Goal: Information Seeking & Learning: Learn about a topic

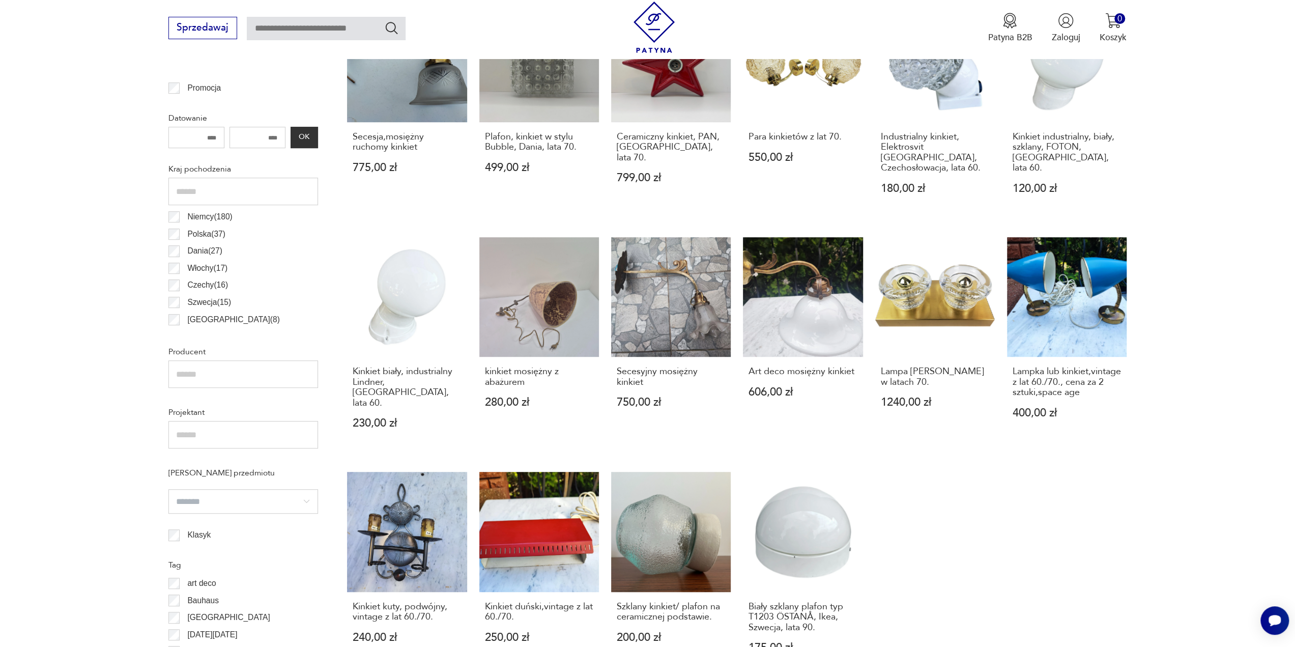
scroll to position [457, 0]
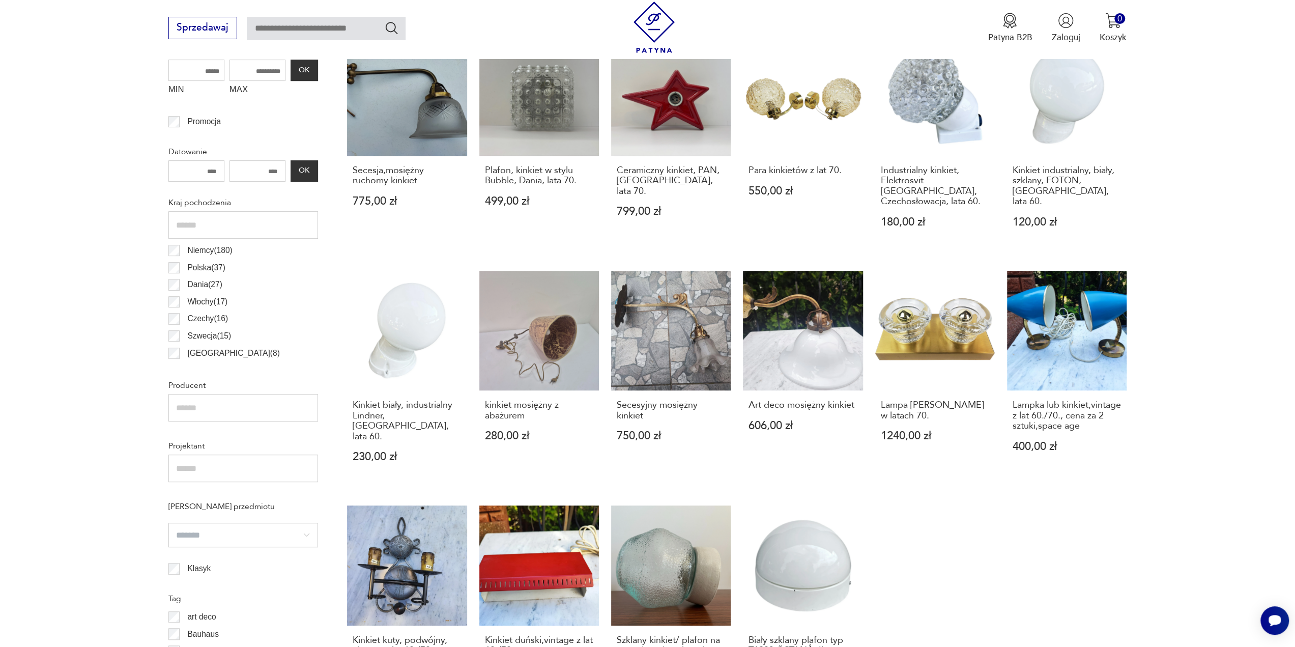
click at [260, 71] on input "MAX" at bounding box center [258, 70] width 56 height 21
type input "***"
click at [300, 67] on button "OK" at bounding box center [304, 70] width 27 height 21
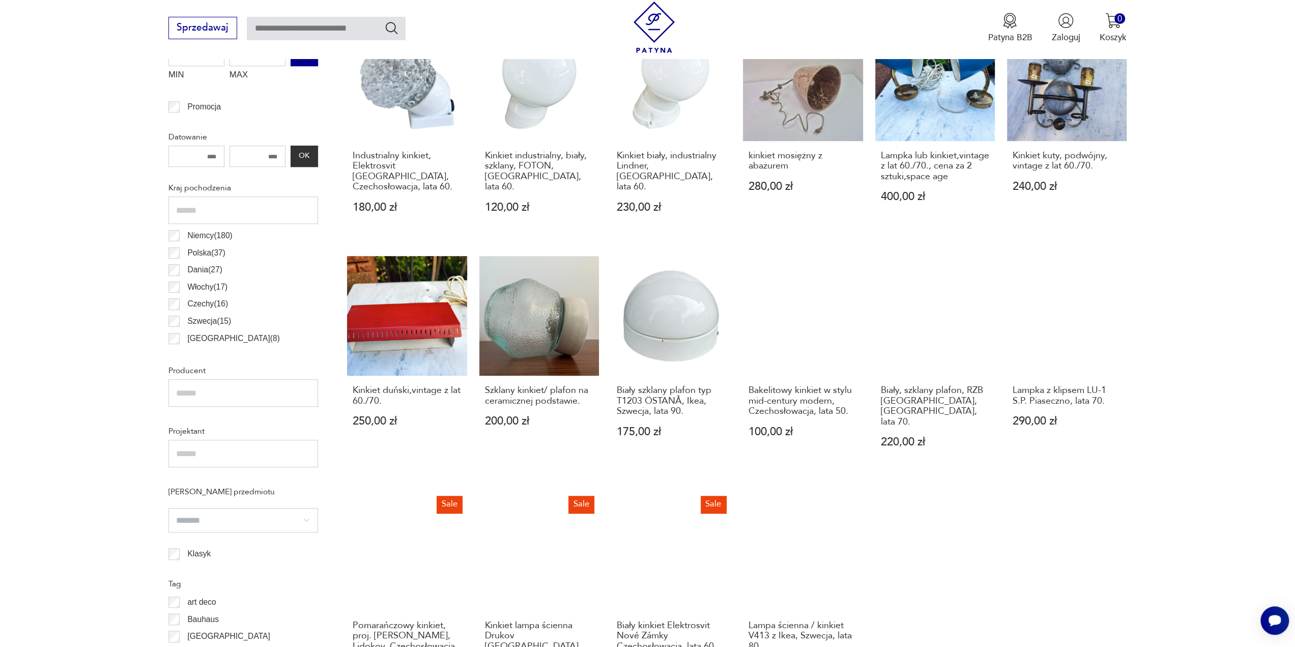
scroll to position [811, 0]
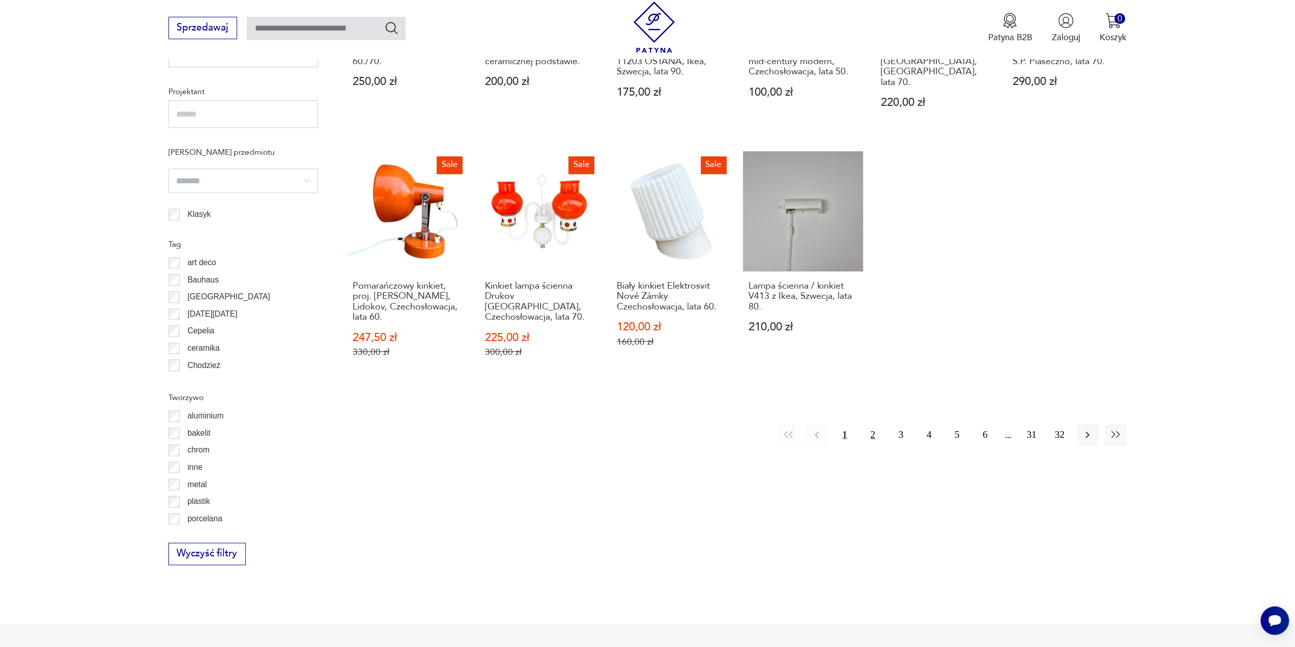
click at [872, 424] on button "2" at bounding box center [873, 435] width 22 height 22
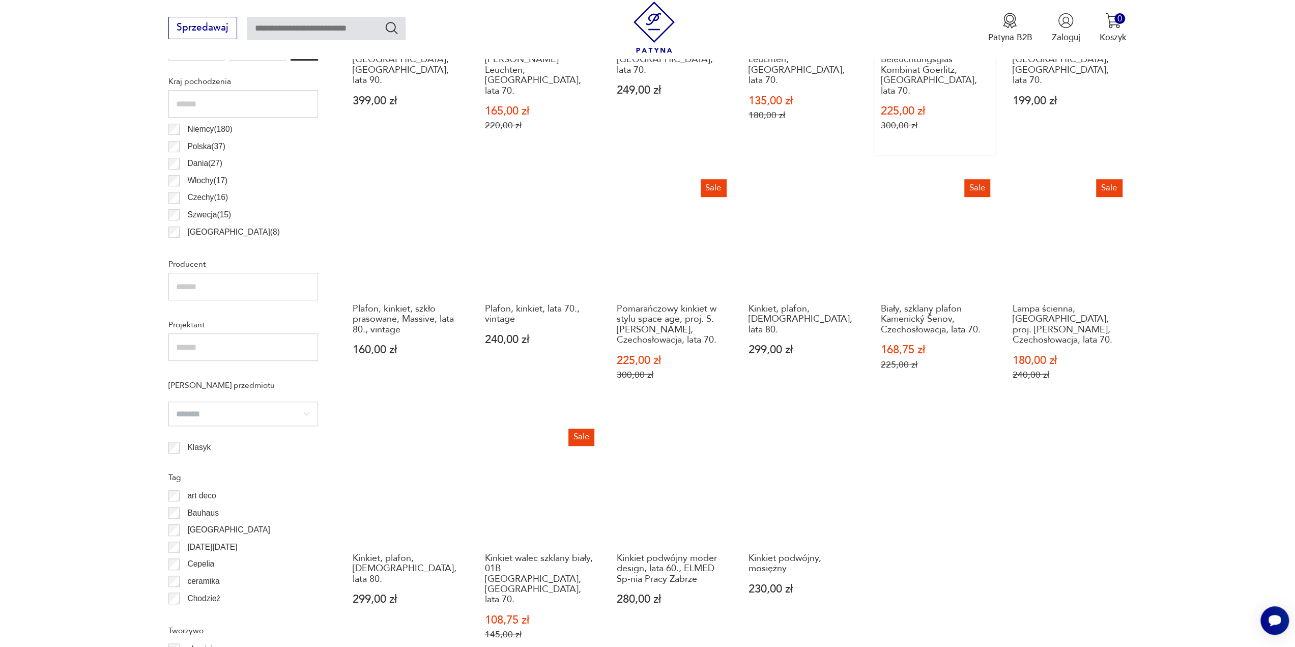
scroll to position [726, 0]
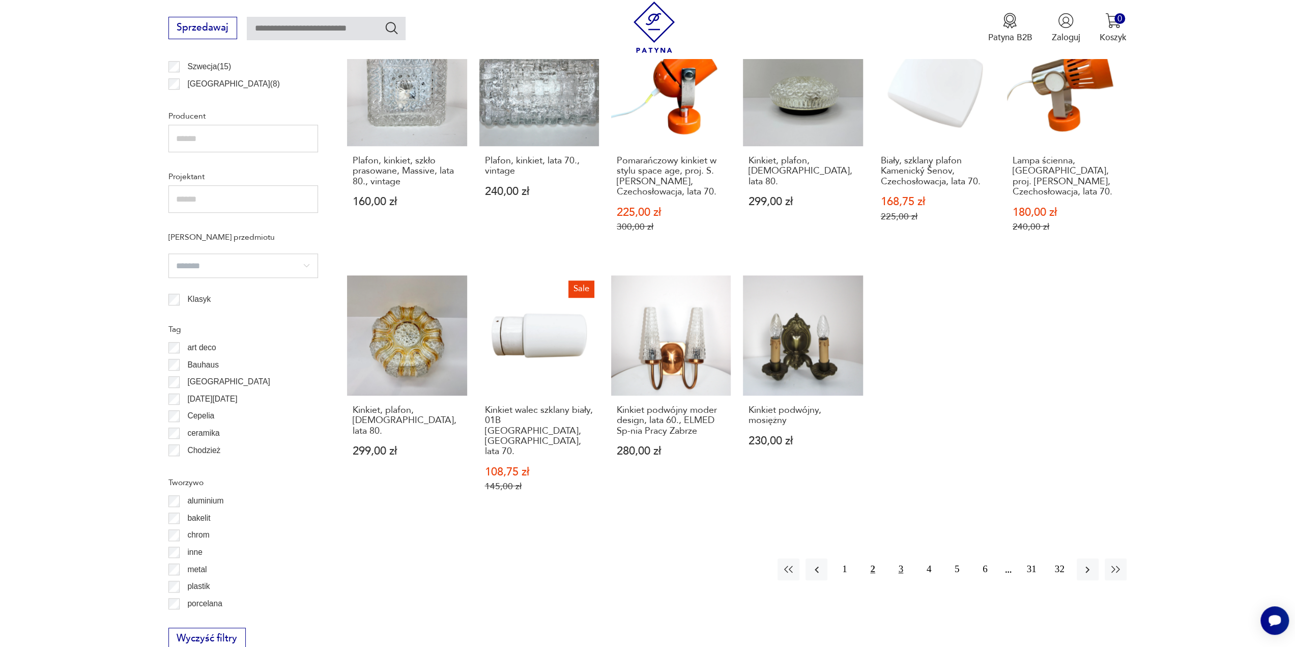
click at [899, 558] on button "3" at bounding box center [901, 569] width 22 height 22
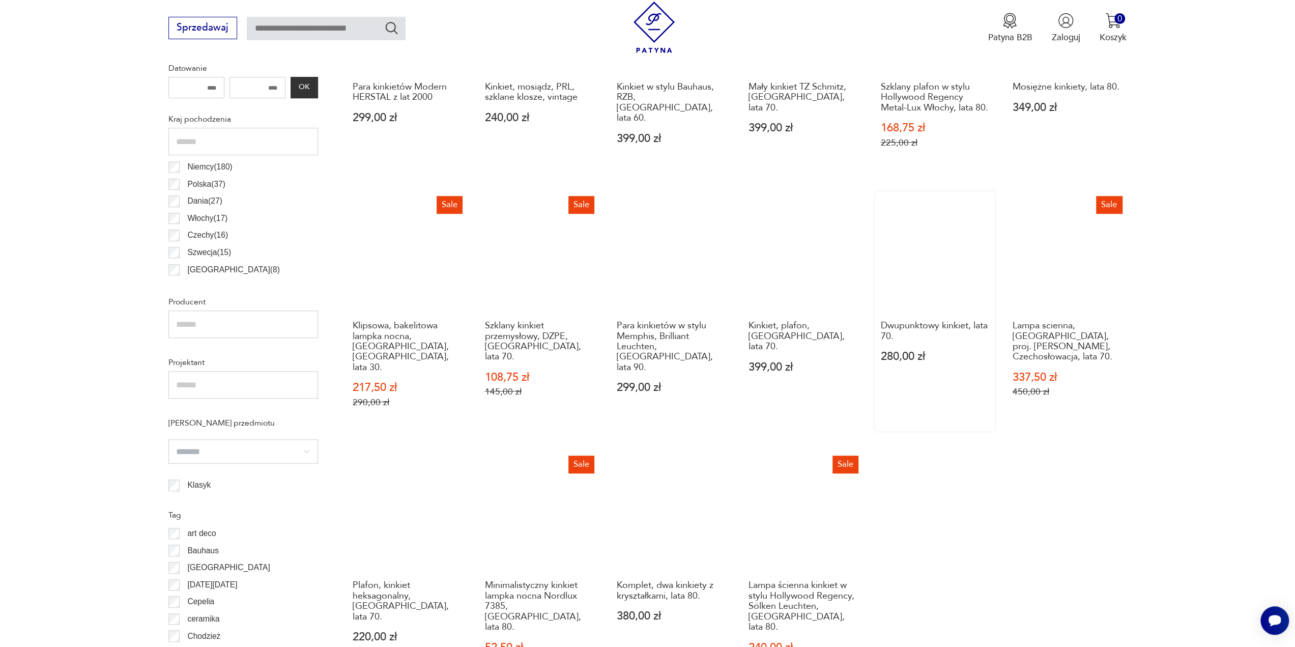
scroll to position [641, 0]
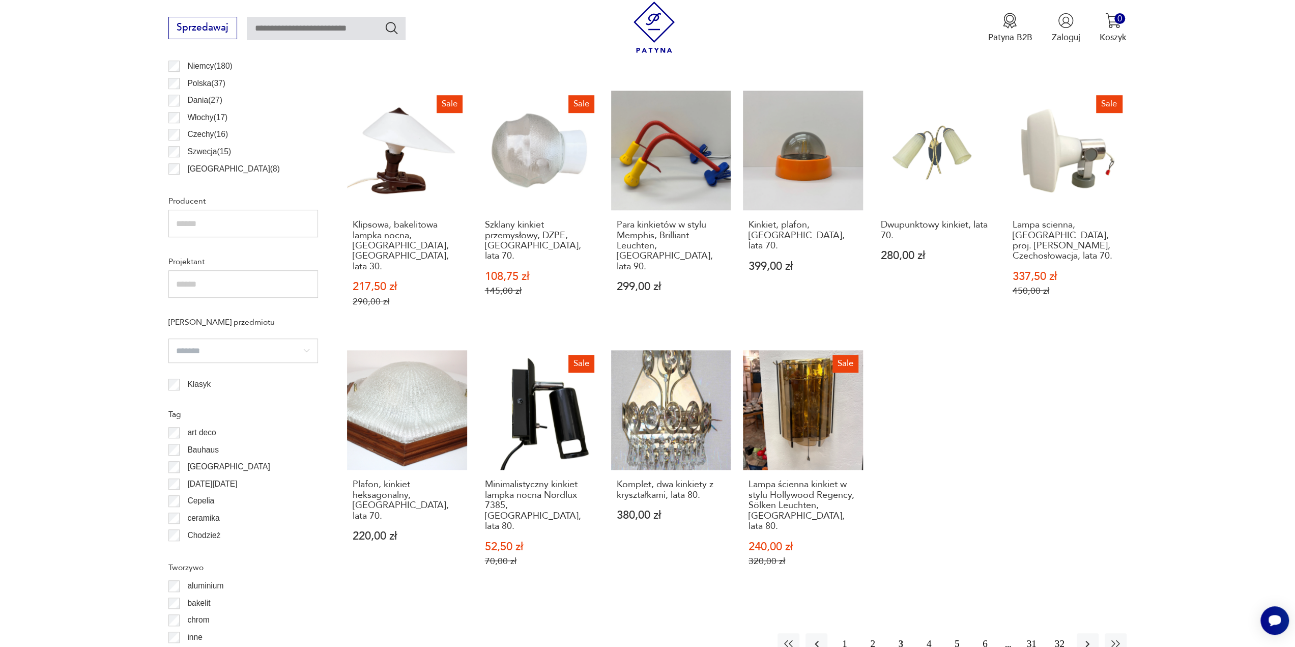
click at [929, 633] on button "4" at bounding box center [929, 644] width 22 height 22
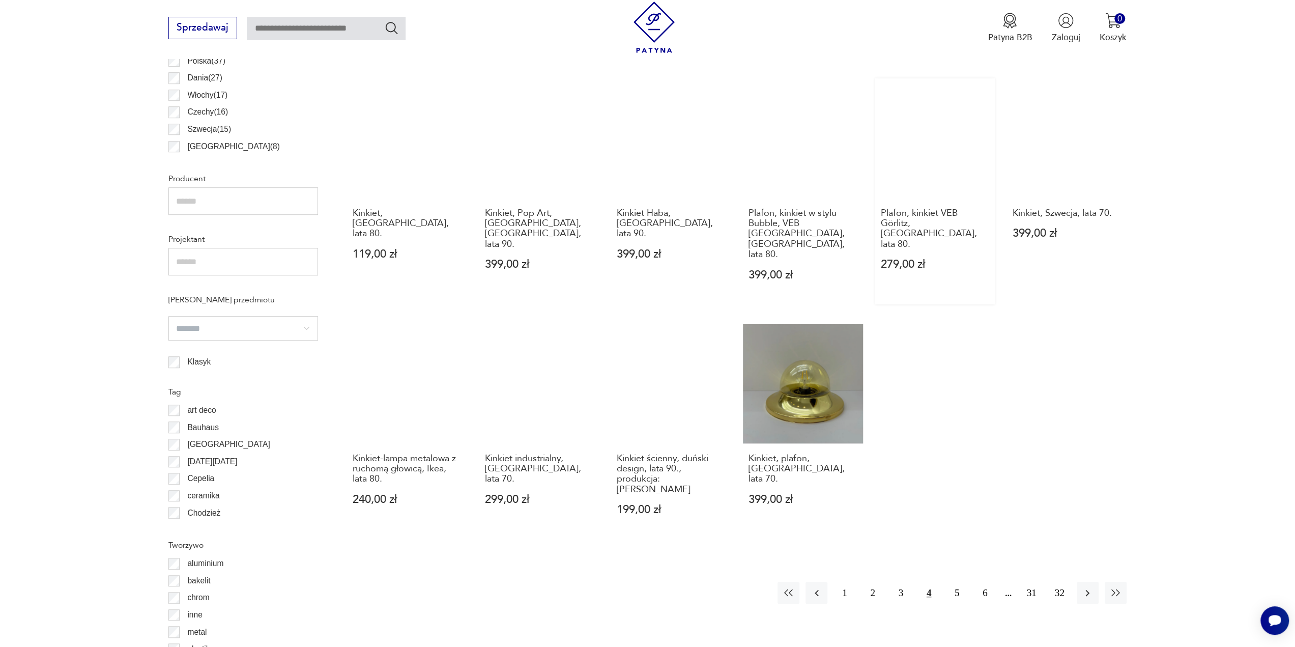
scroll to position [896, 0]
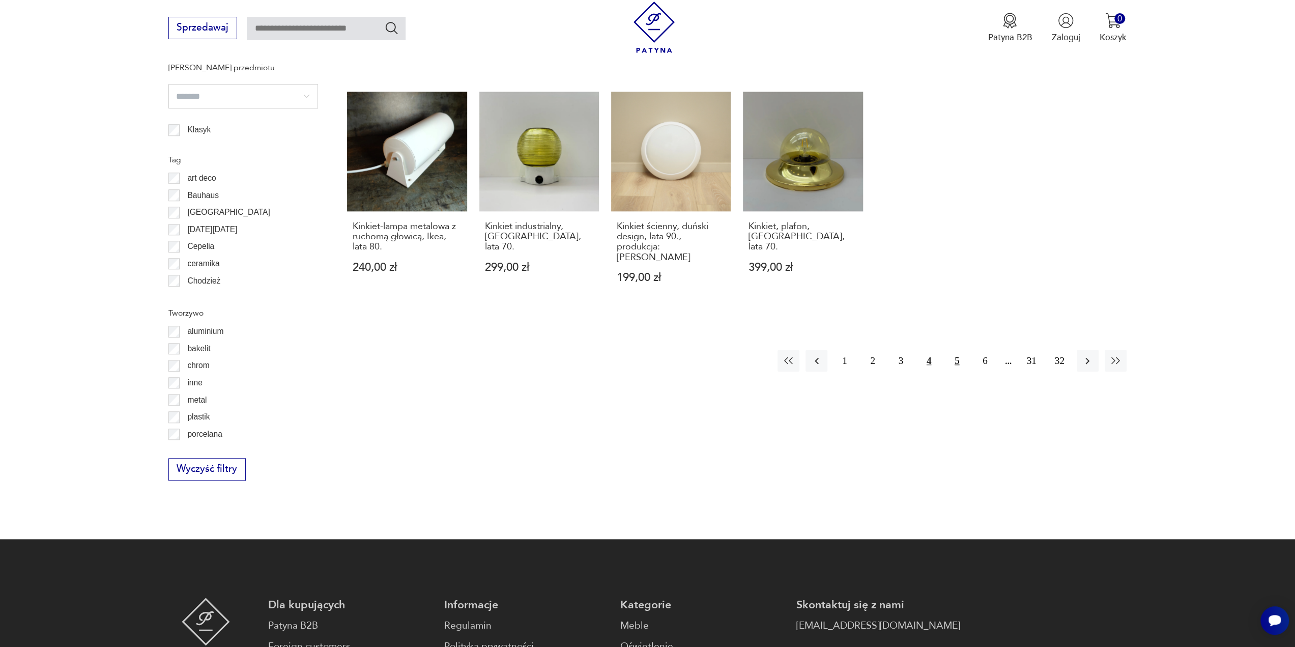
click at [954, 350] on button "5" at bounding box center [957, 361] width 22 height 22
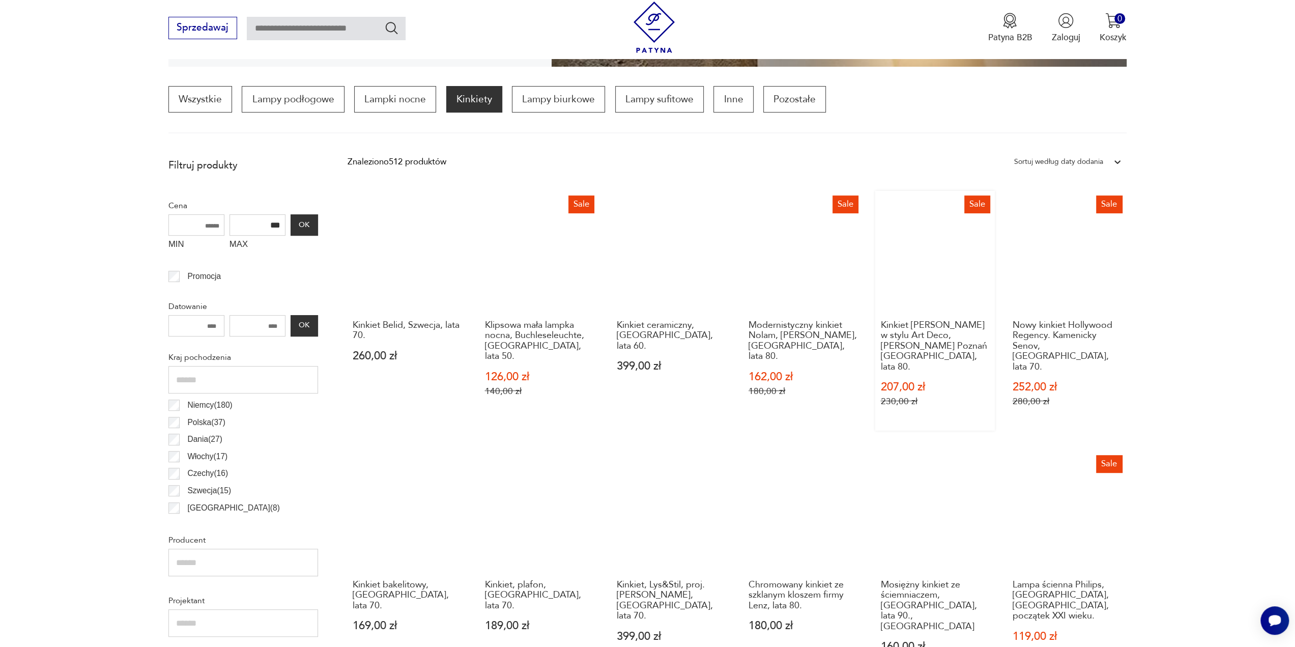
scroll to position [726, 0]
